Goal: Information Seeking & Learning: Find specific fact

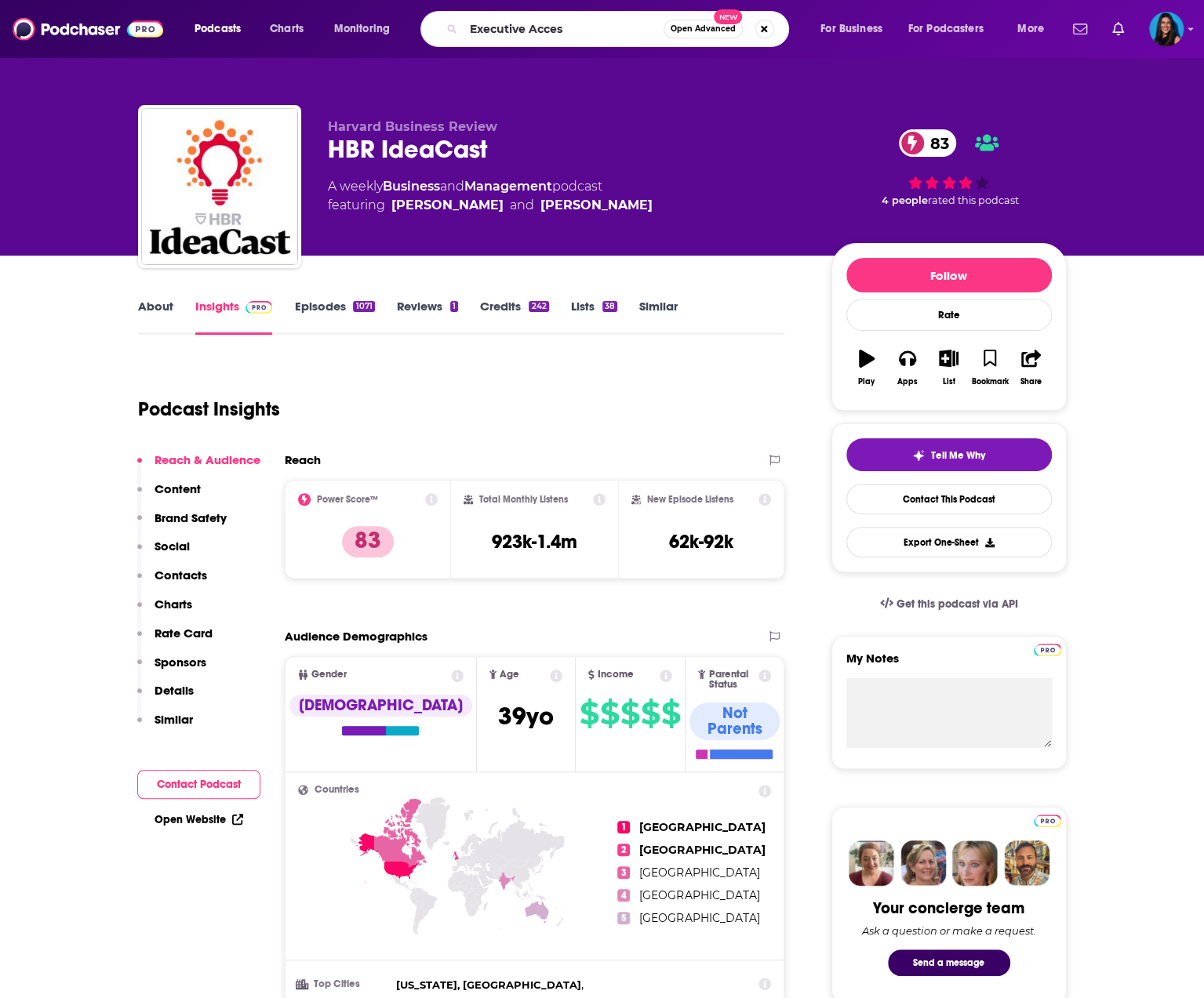
type input "Executive Access"
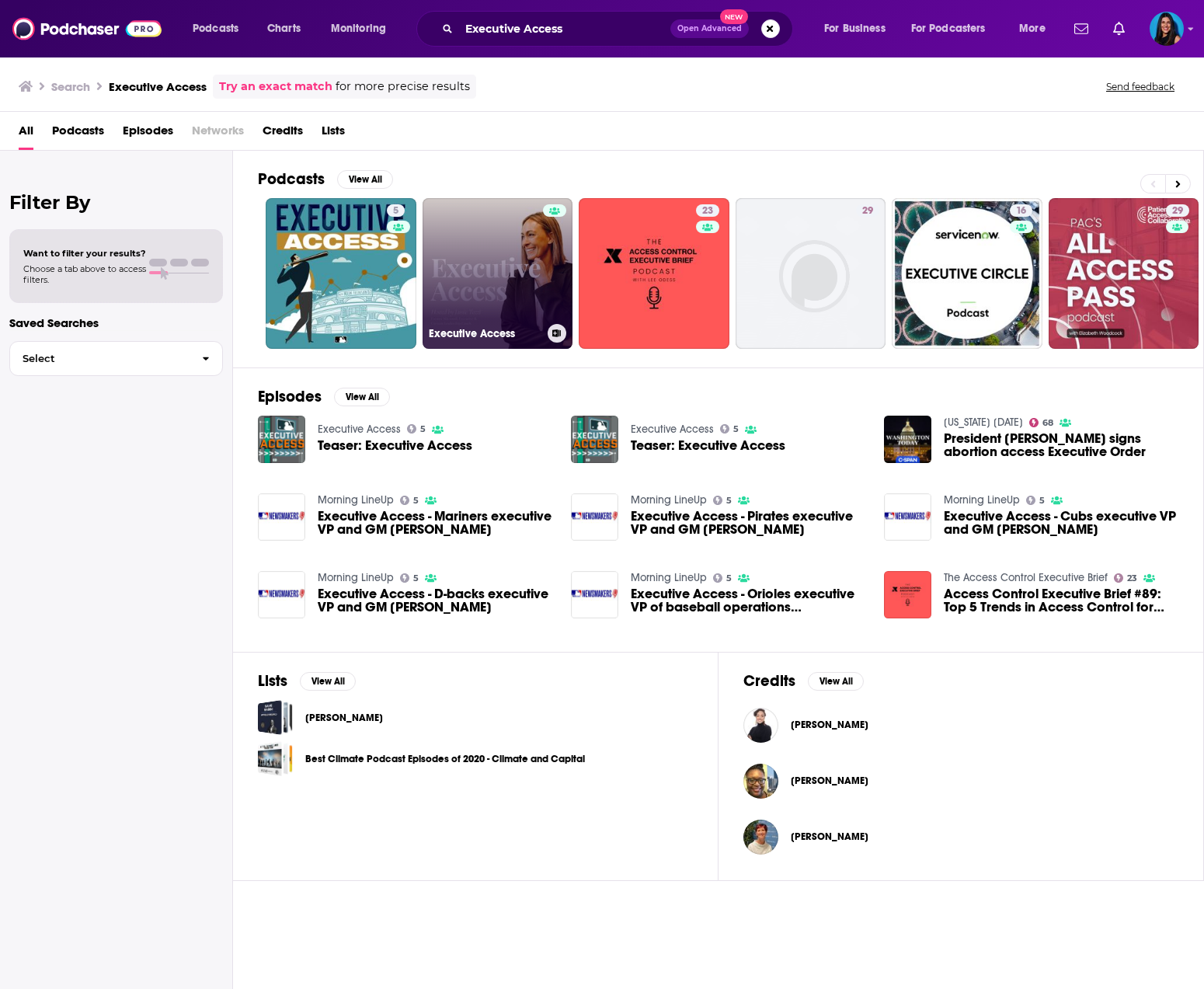
click at [463, 270] on link "Executive Access" at bounding box center [497, 273] width 151 height 151
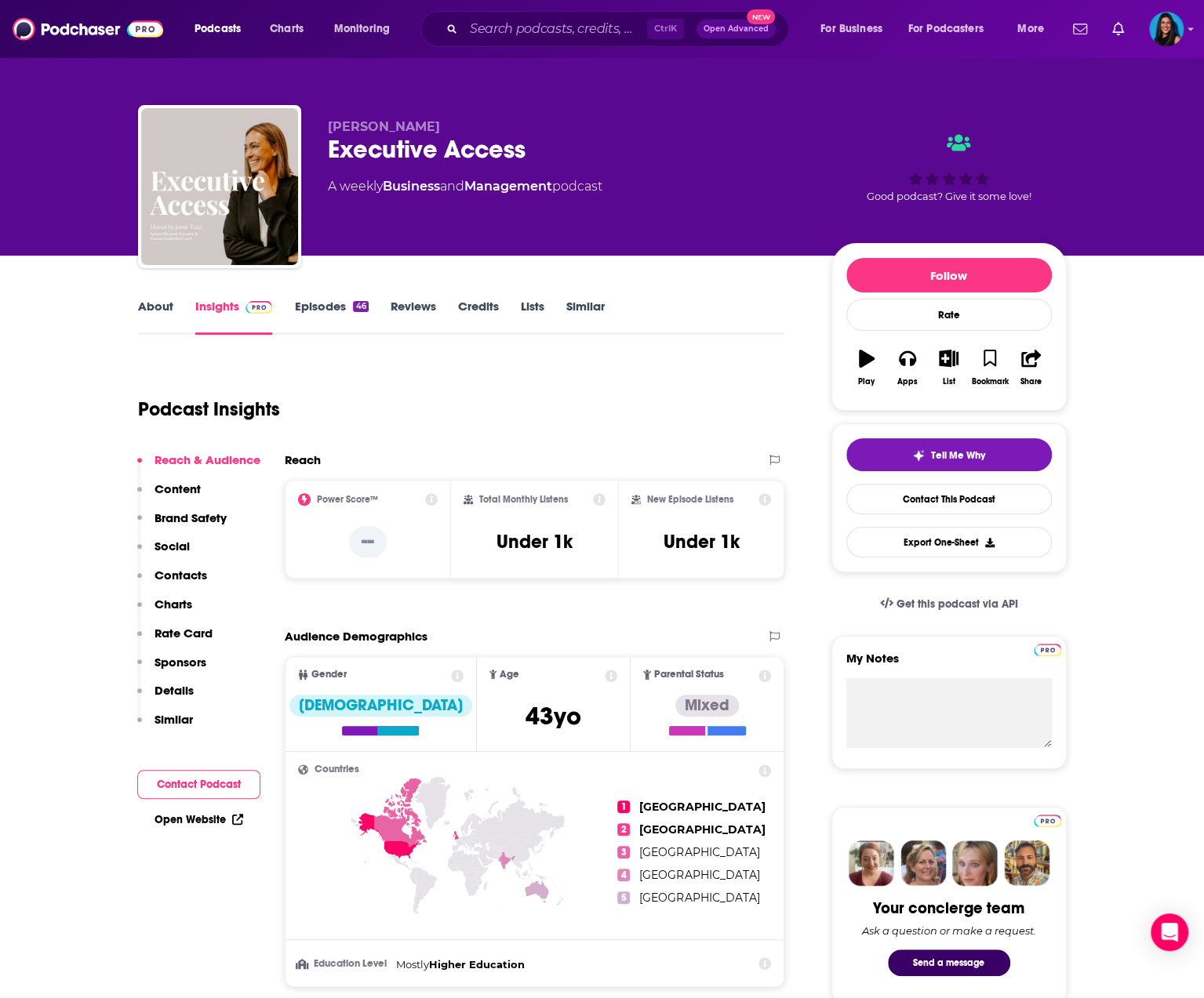
click at [463, 375] on div "Podcast Insights" at bounding box center [455, 400] width 634 height 80
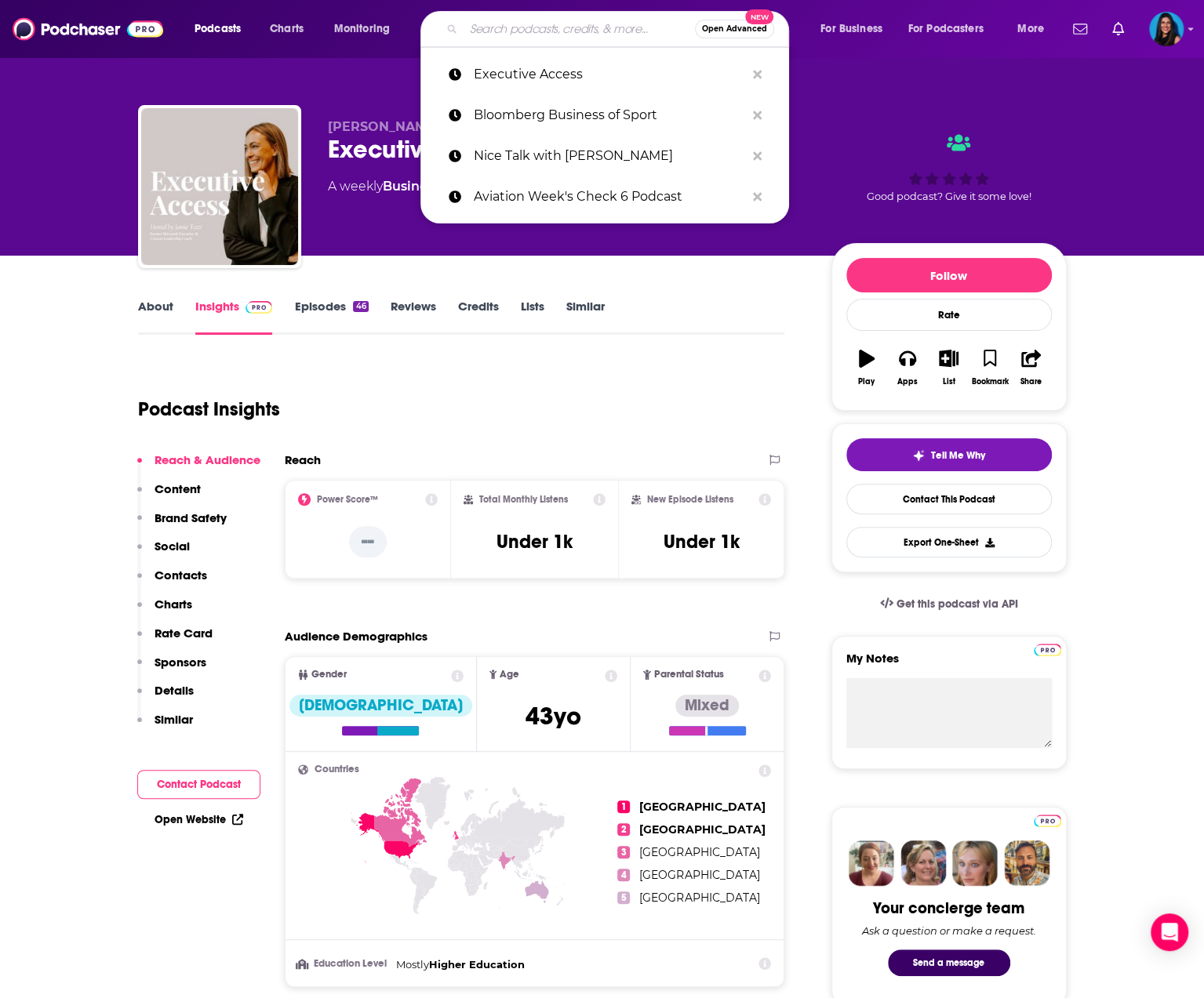
drag, startPoint x: 499, startPoint y: 28, endPoint x: 494, endPoint y: 36, distance: 9.4
click at [498, 30] on input "Search podcasts, credits, & more..." at bounding box center [579, 29] width 231 height 25
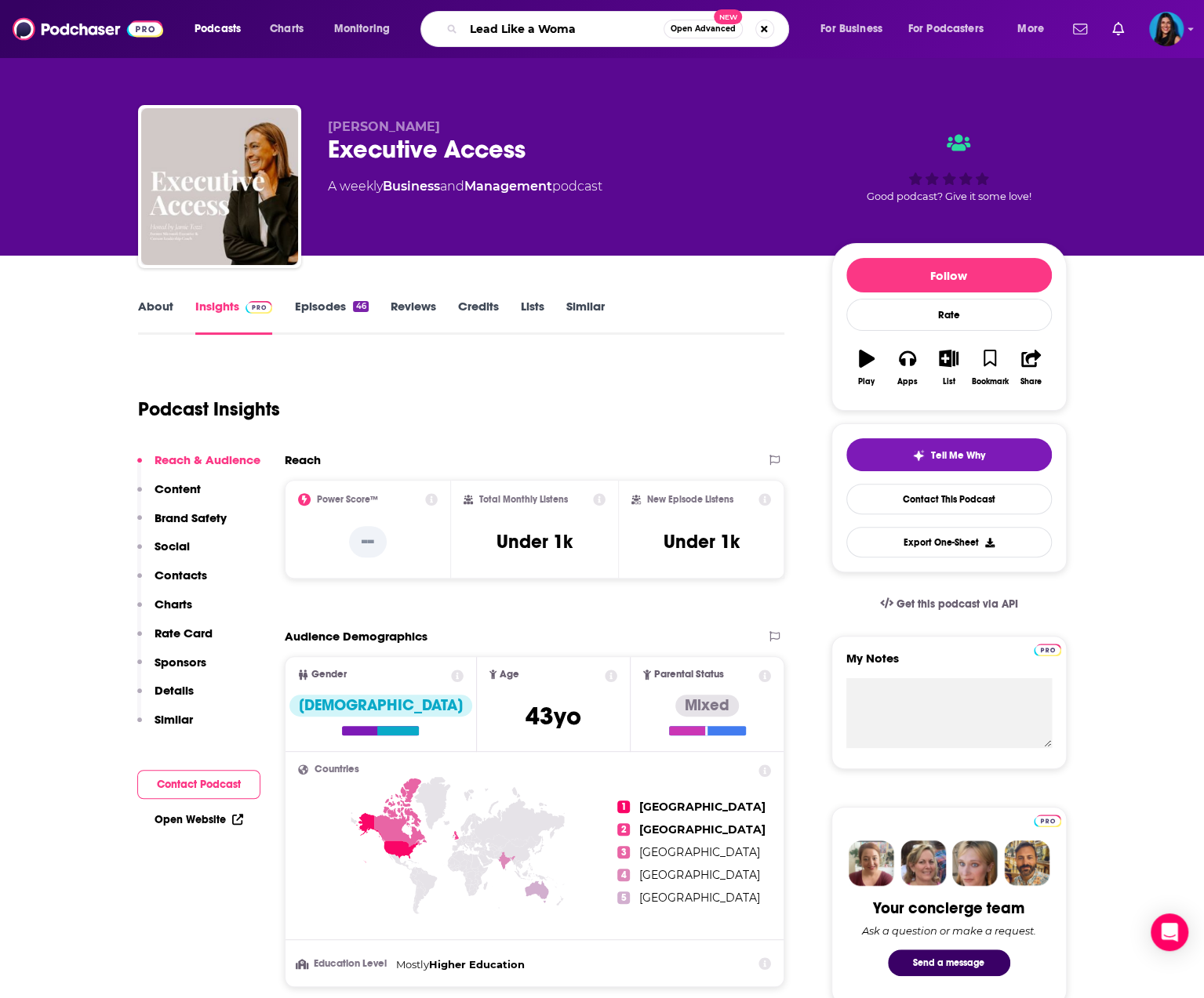
type input "Lead Like a Woman"
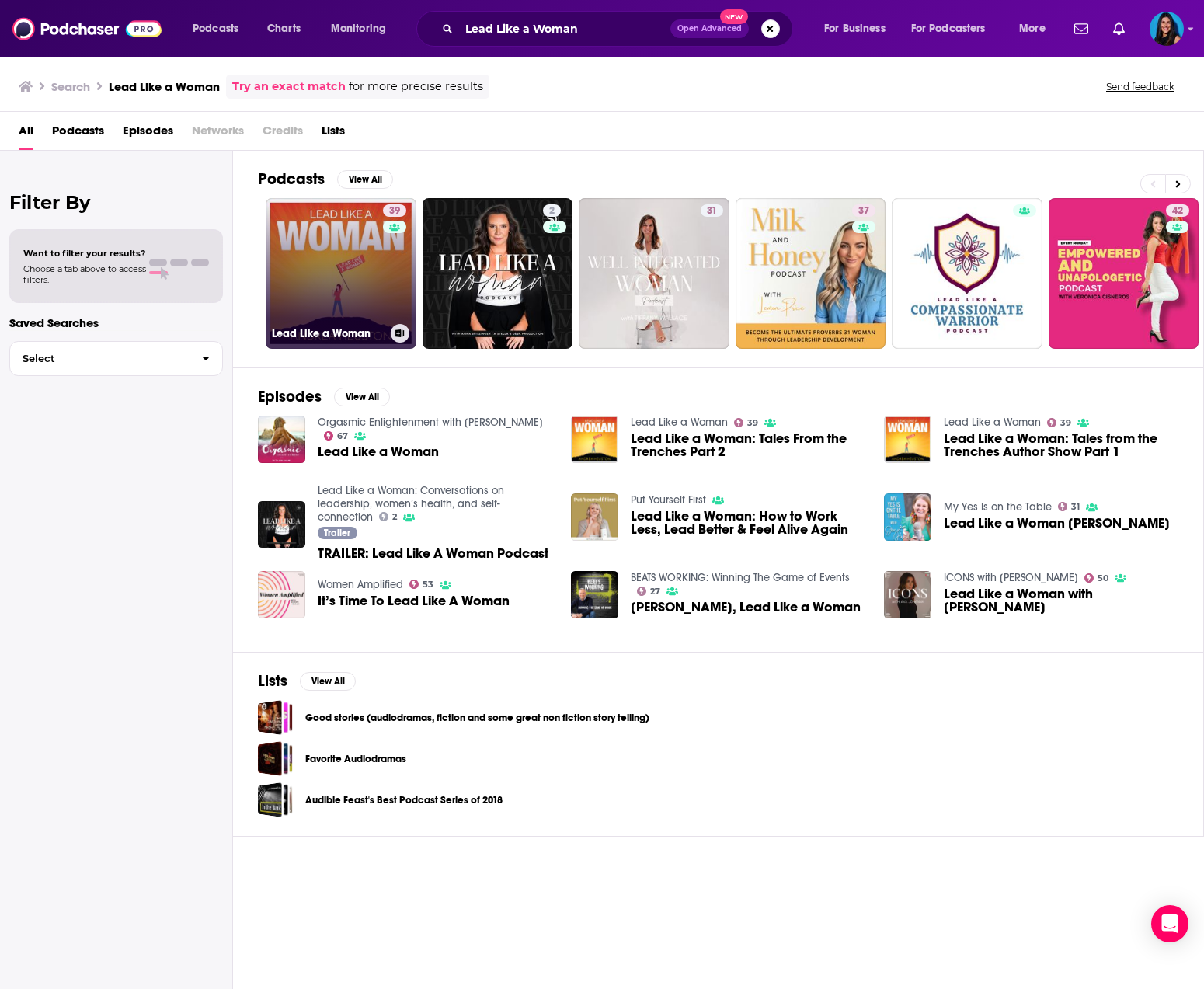
click at [376, 264] on link "39 Lead Like a Woman" at bounding box center [340, 273] width 151 height 151
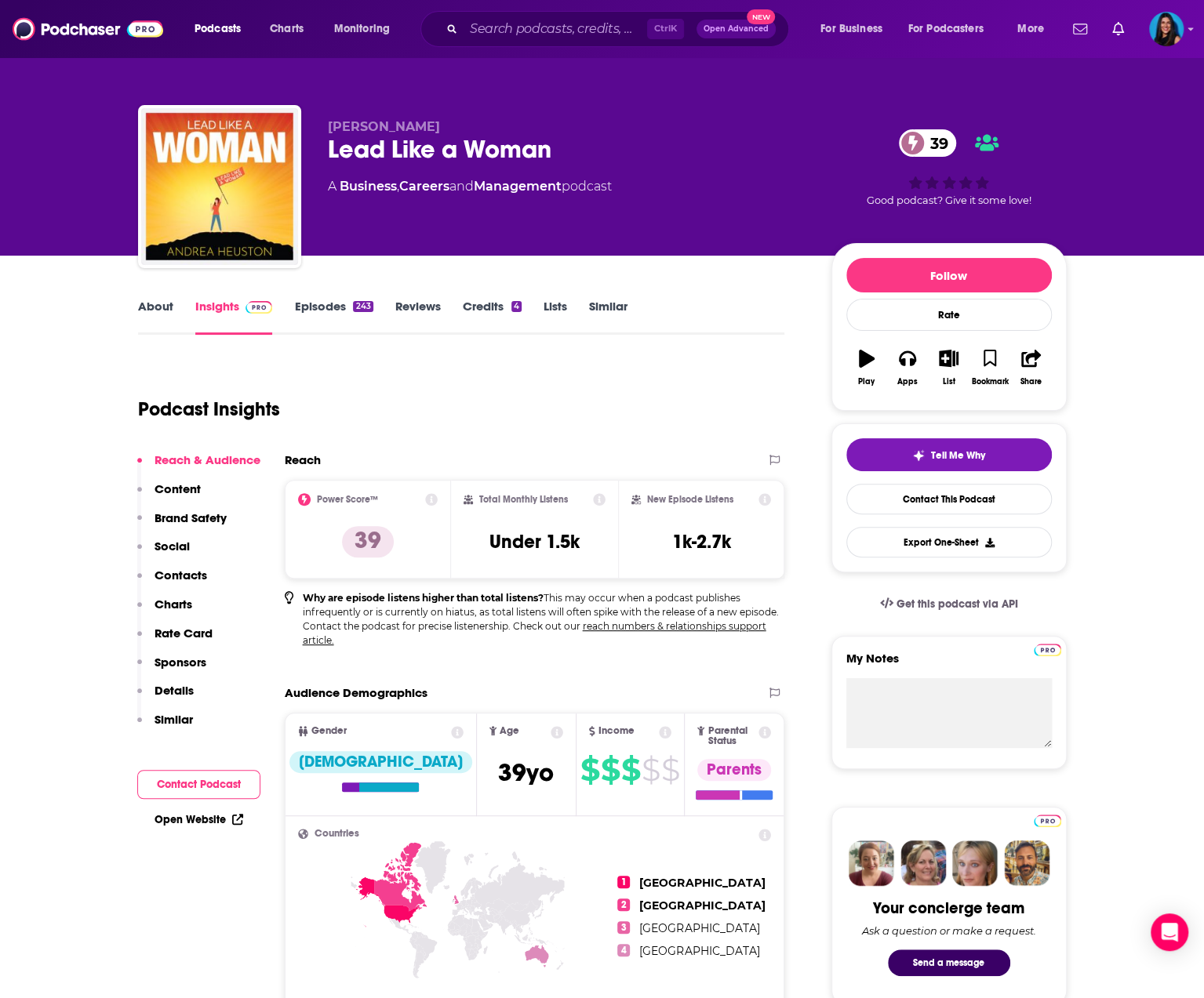
drag, startPoint x: 316, startPoint y: 458, endPoint x: 241, endPoint y: 578, distance: 141.5
drag, startPoint x: 241, startPoint y: 578, endPoint x: 424, endPoint y: 400, distance: 255.3
click at [424, 400] on div "Podcast Insights" at bounding box center [455, 400] width 634 height 80
click at [455, 95] on div "[PERSON_NAME] Lead Like a Woman [DEMOGRAPHIC_DATA] A Business , Careers and Man…" at bounding box center [602, 171] width 952 height 169
click at [521, 34] on input "Search podcasts, credits, & more..." at bounding box center [555, 29] width 183 height 25
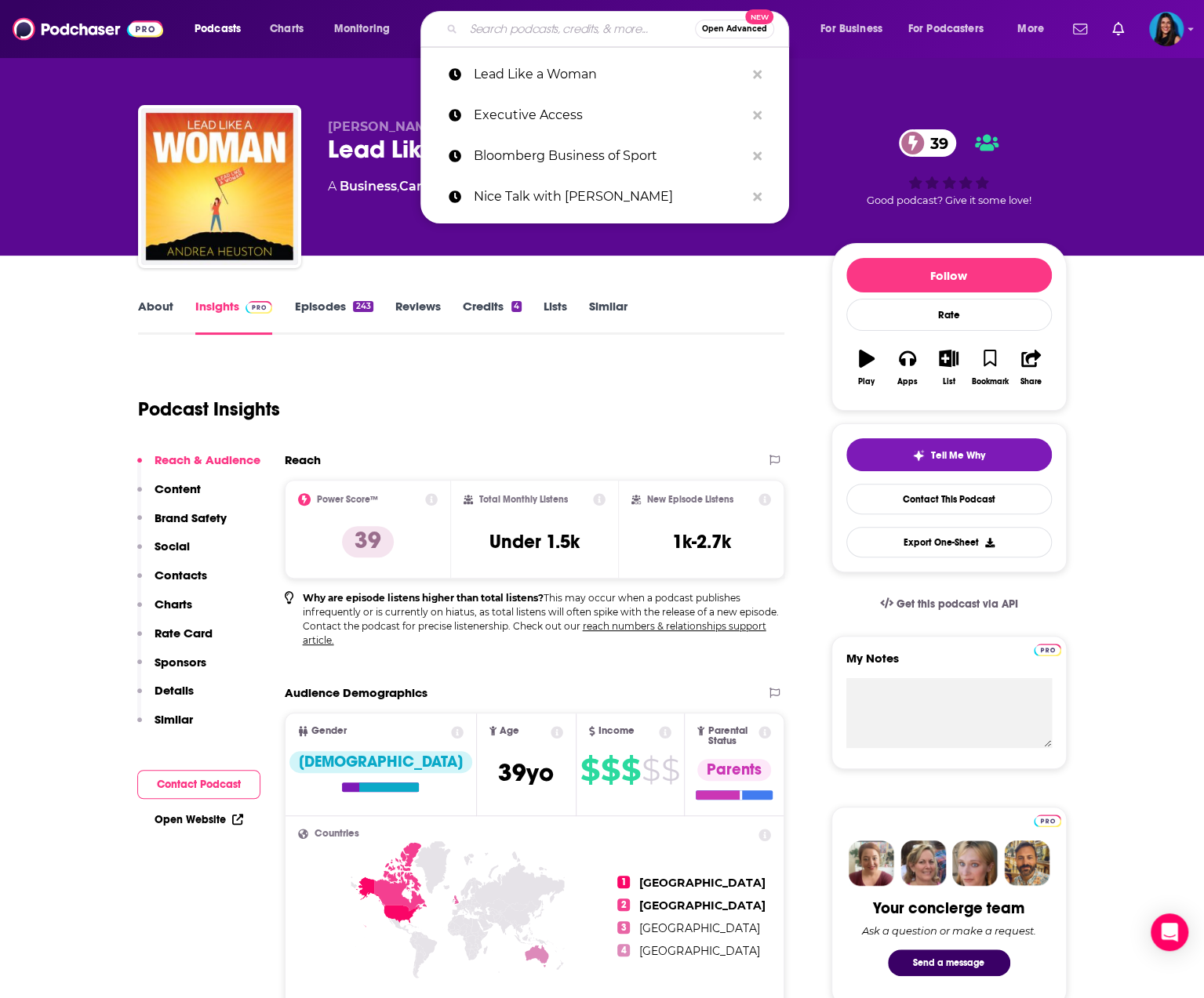
paste input "The Who What Wear Podcast"
type input "The Who What Wear Podcast"
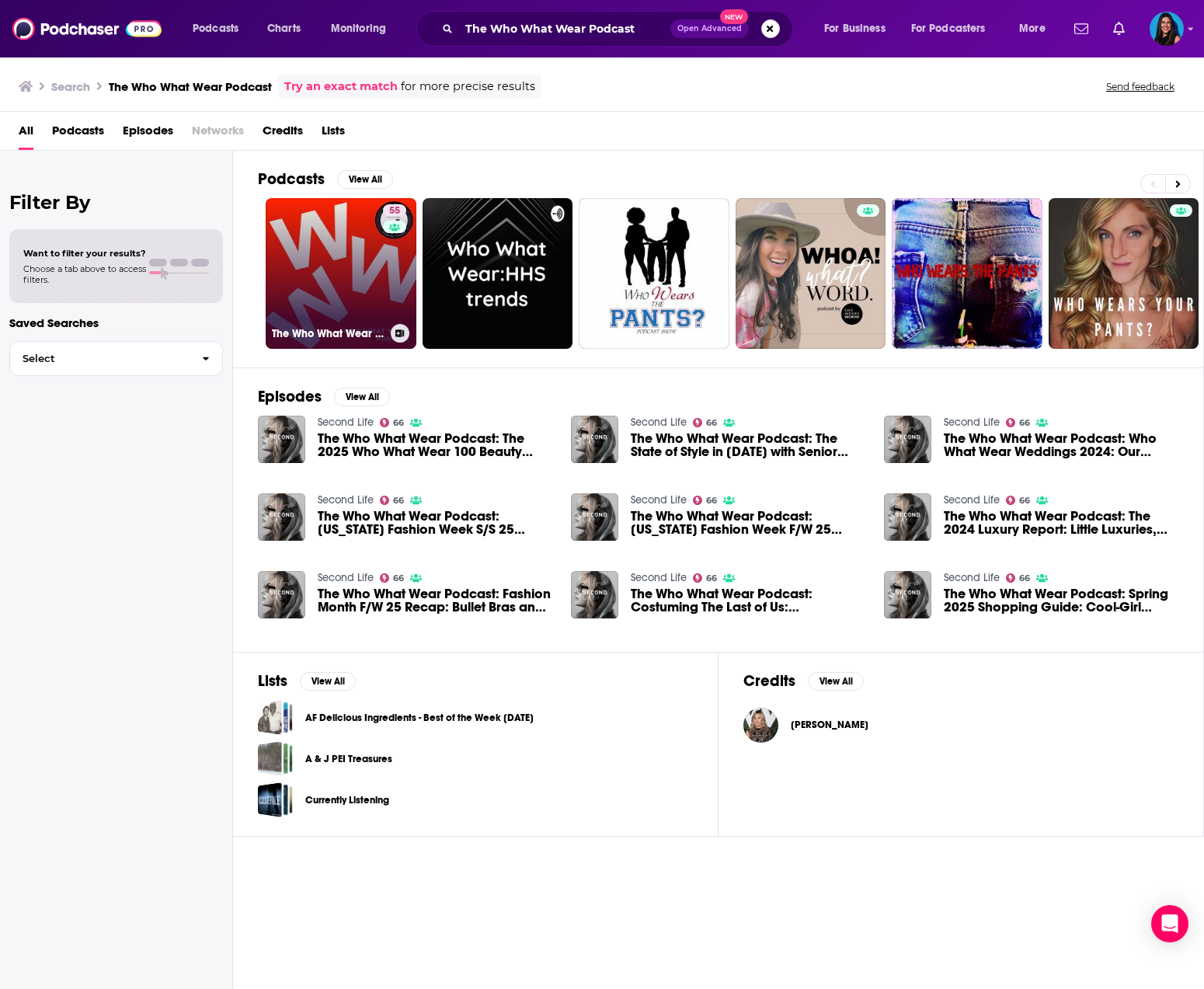
click at [382, 284] on link "55 The Who What Wear Podcast" at bounding box center [340, 273] width 151 height 151
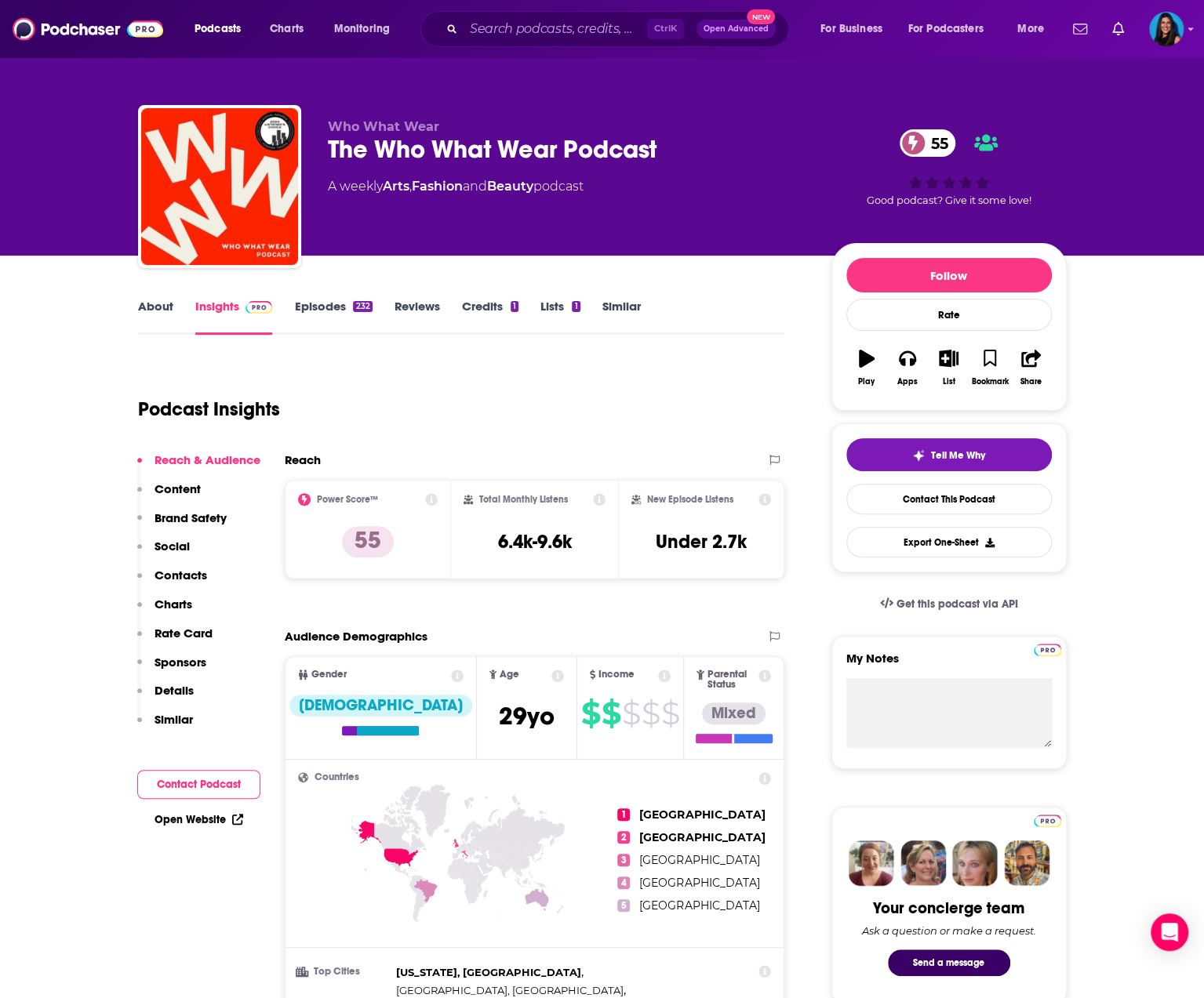
click at [577, 150] on div "The Who What Wear Podcast 55" at bounding box center [567, 149] width 479 height 30
copy div "The Who What Wear Podcast 55"
